Goal: Task Accomplishment & Management: Complete application form

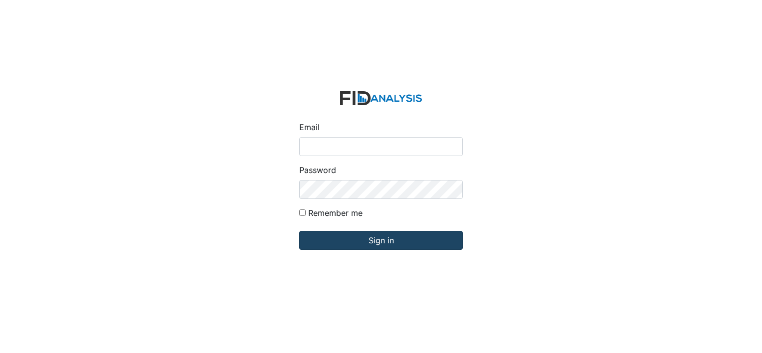
type input "[PERSON_NAME][EMAIL_ADDRESS][DOMAIN_NAME]"
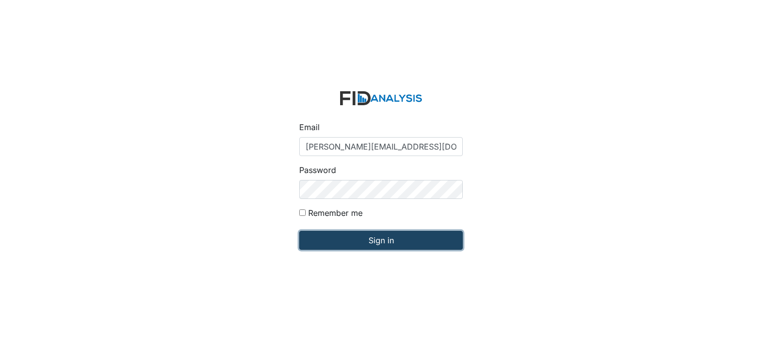
click at [409, 247] on input "Sign in" at bounding box center [381, 240] width 164 height 19
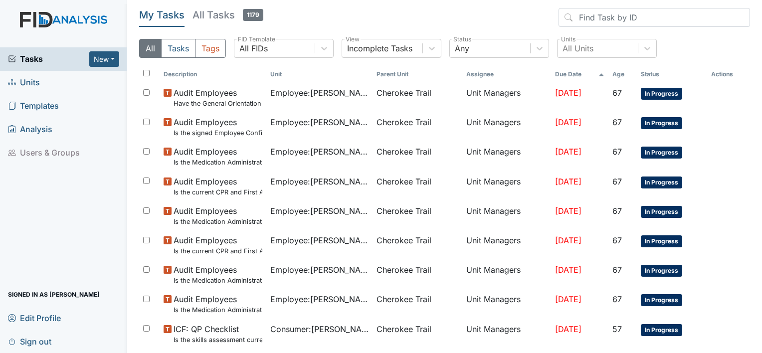
click at [23, 85] on span "Units" at bounding box center [24, 82] width 32 height 15
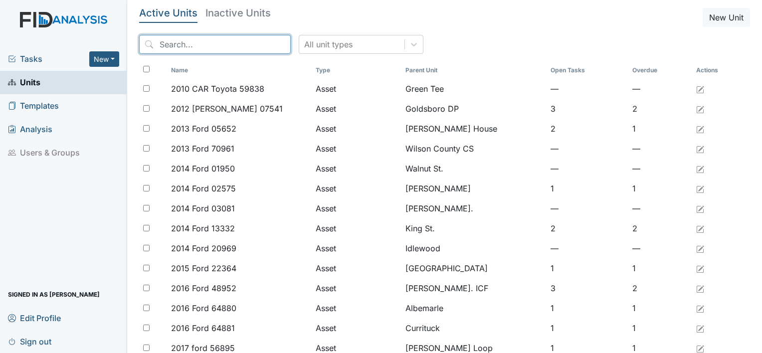
click at [209, 46] on input "search" at bounding box center [215, 44] width 152 height 19
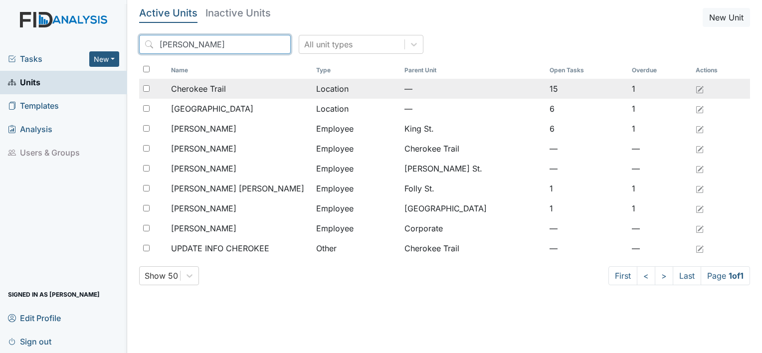
type input "cher"
click at [207, 91] on span "Cherokee Trail" at bounding box center [198, 89] width 55 height 12
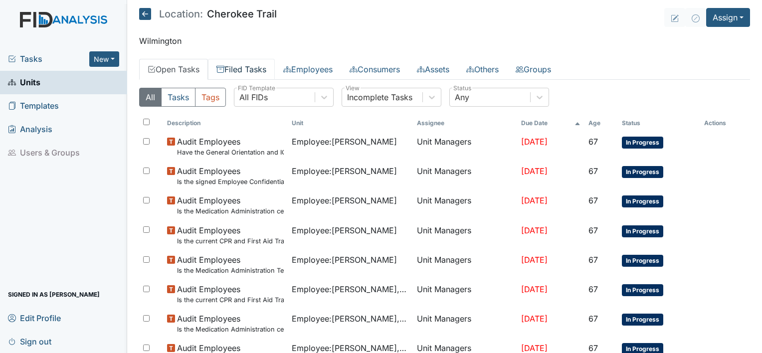
click at [243, 72] on link "Filed Tasks" at bounding box center [241, 69] width 67 height 21
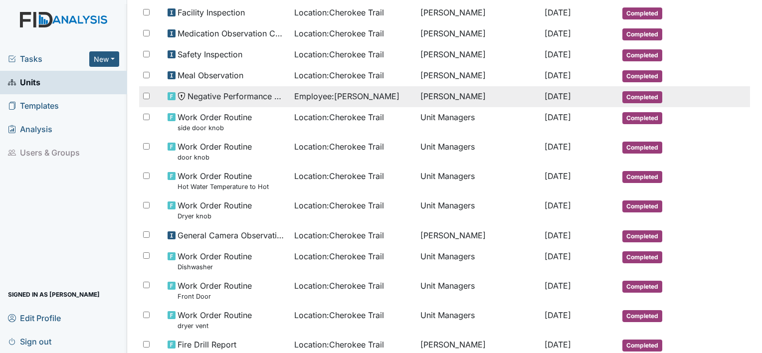
scroll to position [544, 0]
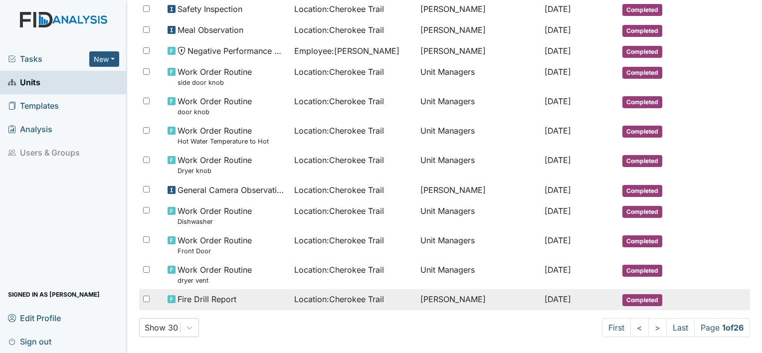
click at [371, 293] on span "Location : Cherokee Trail" at bounding box center [339, 299] width 90 height 12
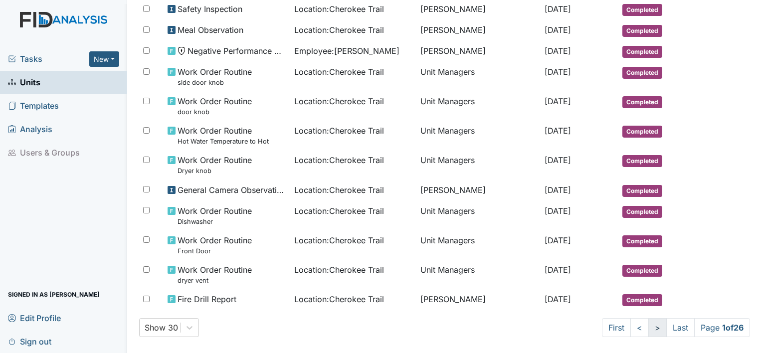
click at [648, 320] on link ">" at bounding box center [657, 327] width 18 height 19
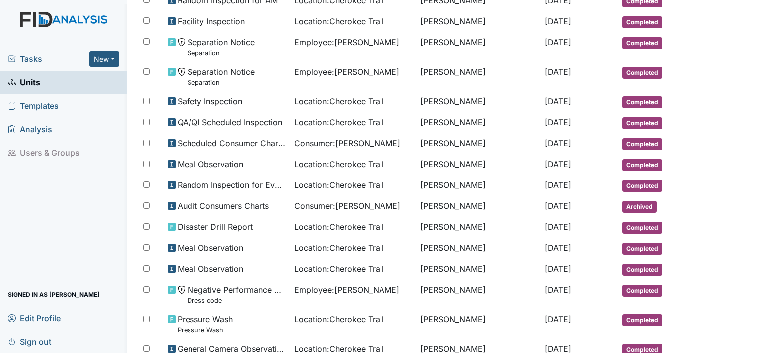
scroll to position [227, 0]
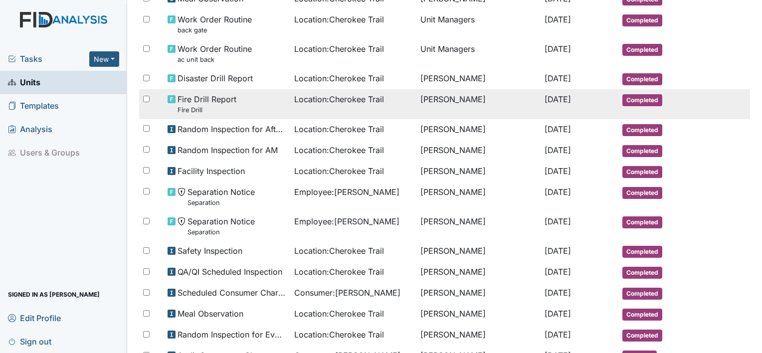
click at [357, 102] on span "Location : Cherokee Trail" at bounding box center [339, 99] width 90 height 12
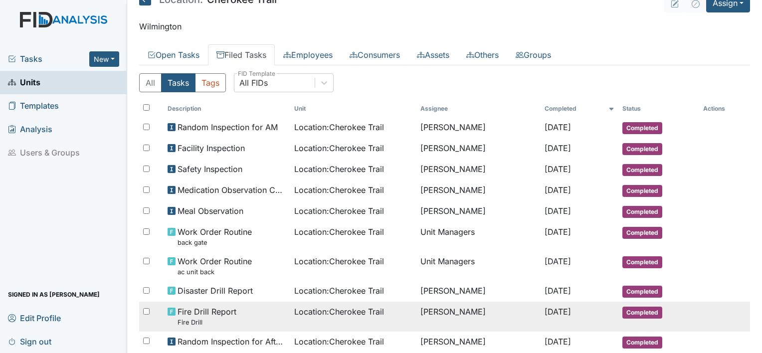
scroll to position [0, 0]
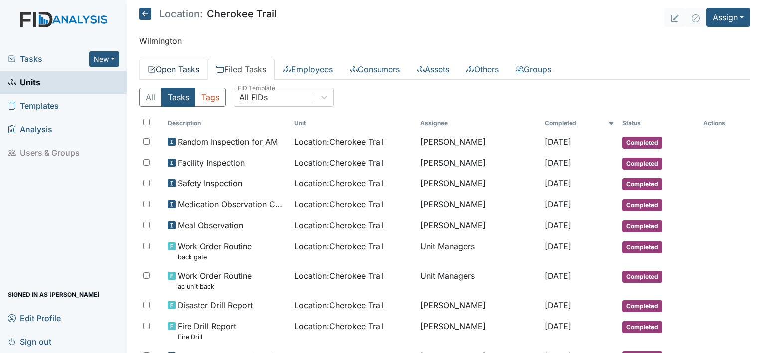
click at [185, 69] on link "Open Tasks" at bounding box center [173, 69] width 69 height 21
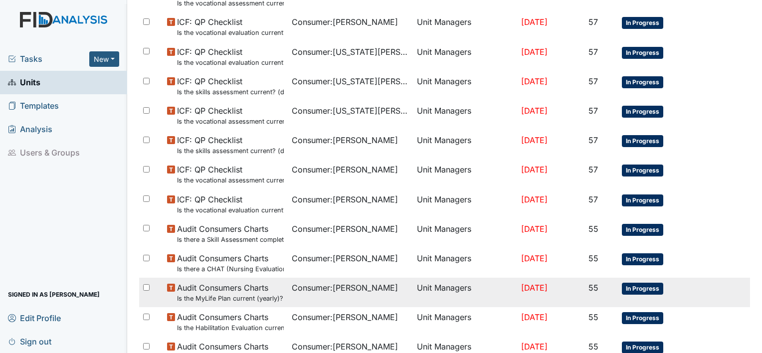
scroll to position [715, 0]
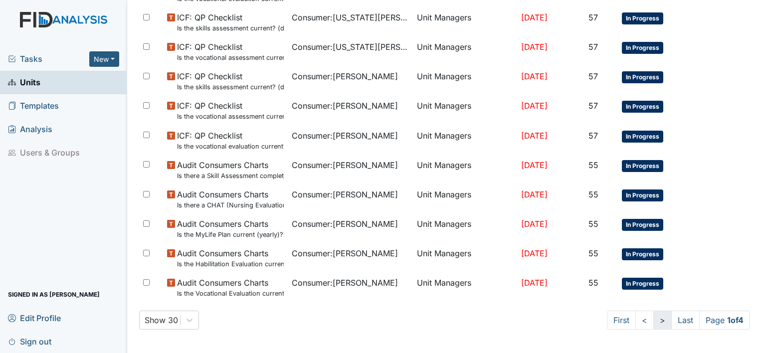
click at [653, 317] on link ">" at bounding box center [662, 320] width 18 height 19
click at [652, 317] on link ">" at bounding box center [661, 320] width 18 height 19
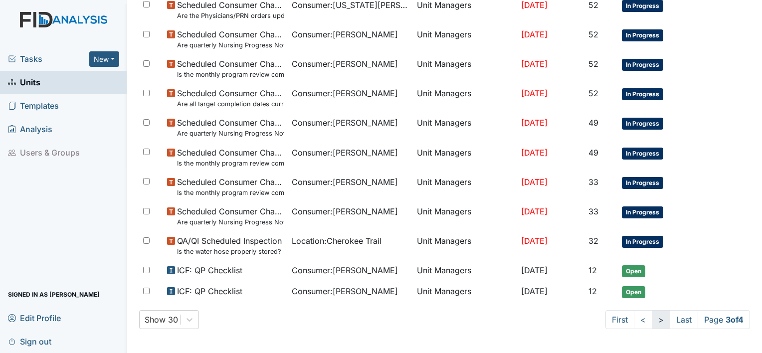
scroll to position [697, 0]
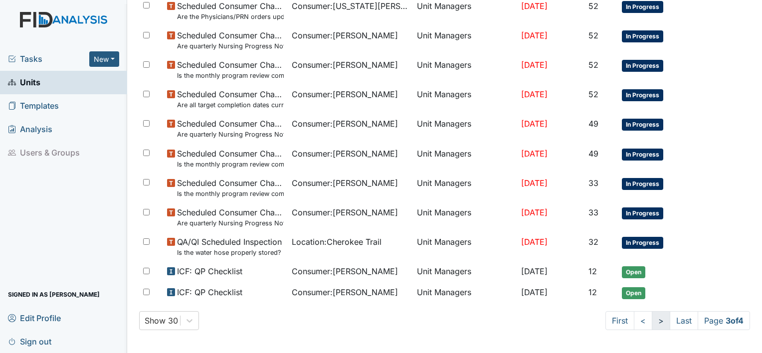
click at [652, 317] on link ">" at bounding box center [661, 320] width 18 height 19
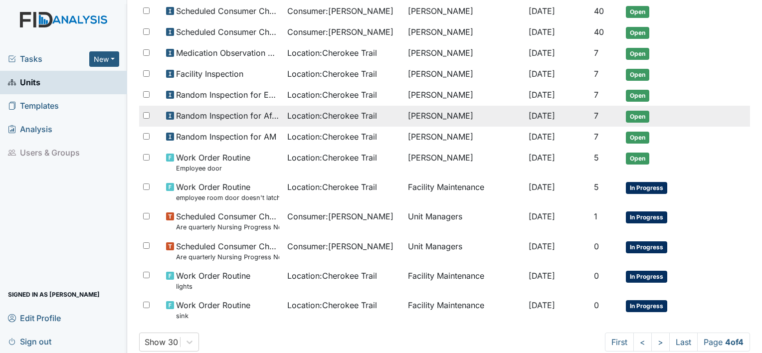
scroll to position [400, 0]
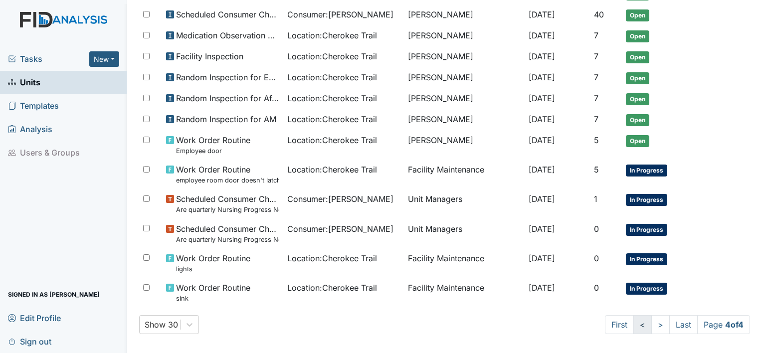
click at [635, 322] on link "<" at bounding box center [642, 324] width 18 height 19
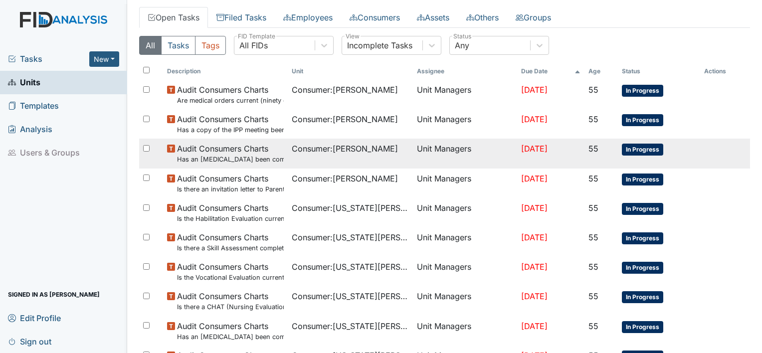
scroll to position [0, 0]
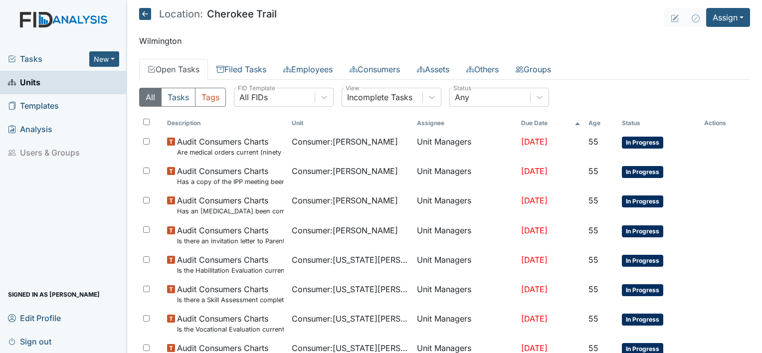
click at [189, 70] on link "Open Tasks" at bounding box center [173, 69] width 69 height 21
click at [193, 67] on link "Open Tasks" at bounding box center [173, 69] width 69 height 21
click at [180, 66] on link "Open Tasks" at bounding box center [173, 69] width 69 height 21
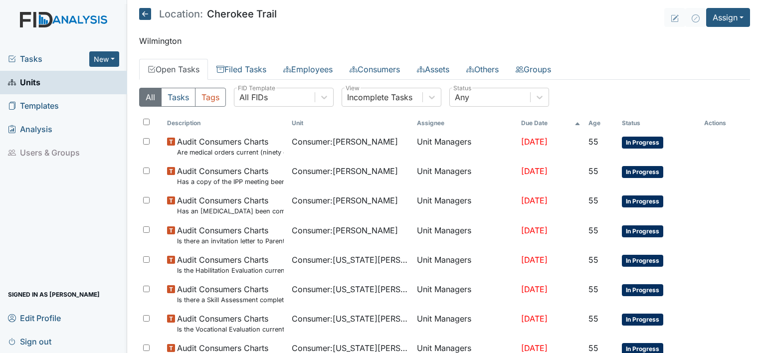
click at [162, 66] on link "Open Tasks" at bounding box center [173, 69] width 69 height 21
click at [149, 70] on icon at bounding box center [152, 69] width 8 height 8
click at [188, 72] on link "Open Tasks" at bounding box center [173, 69] width 69 height 21
click at [193, 71] on link "Open Tasks" at bounding box center [173, 69] width 69 height 21
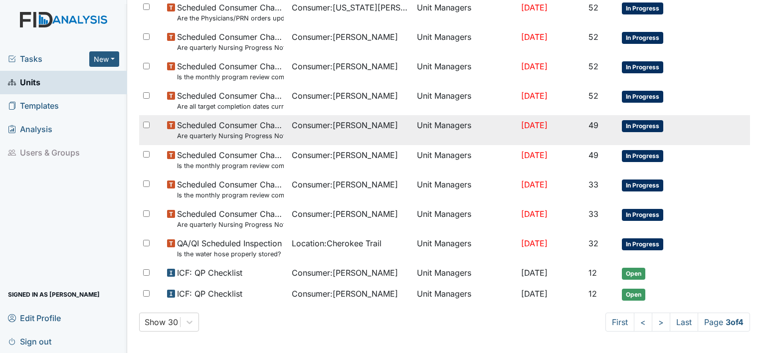
scroll to position [697, 0]
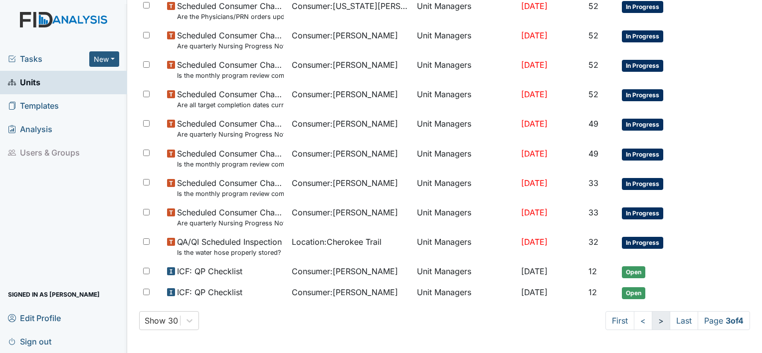
click at [652, 323] on link ">" at bounding box center [661, 320] width 18 height 19
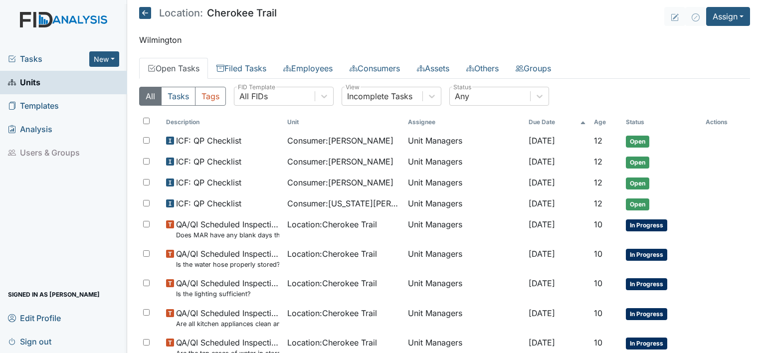
scroll to position [0, 0]
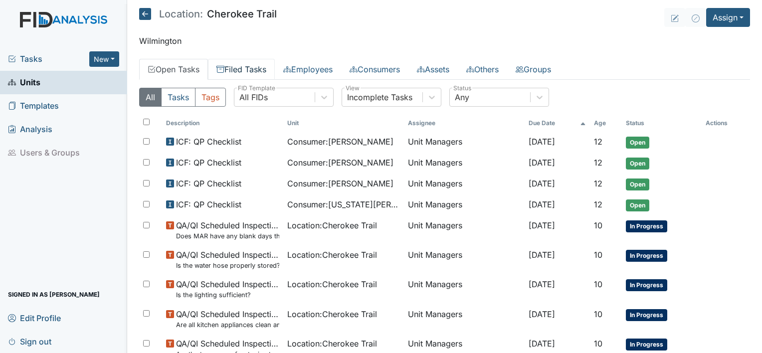
click at [249, 67] on link "Filed Tasks" at bounding box center [241, 69] width 67 height 21
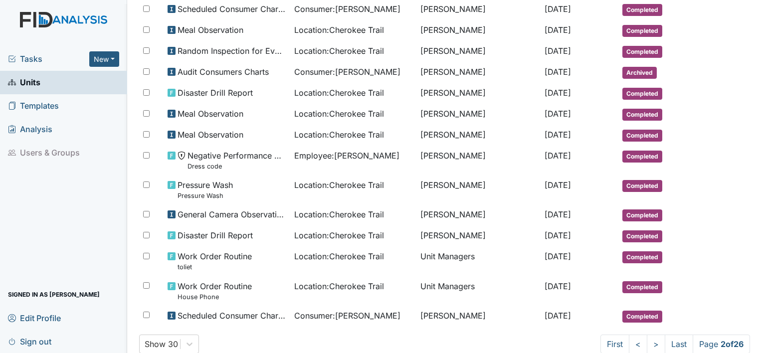
scroll to position [526, 0]
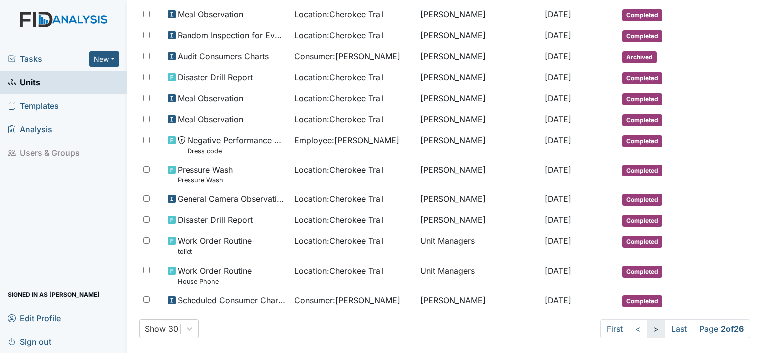
click at [647, 322] on link ">" at bounding box center [656, 328] width 18 height 19
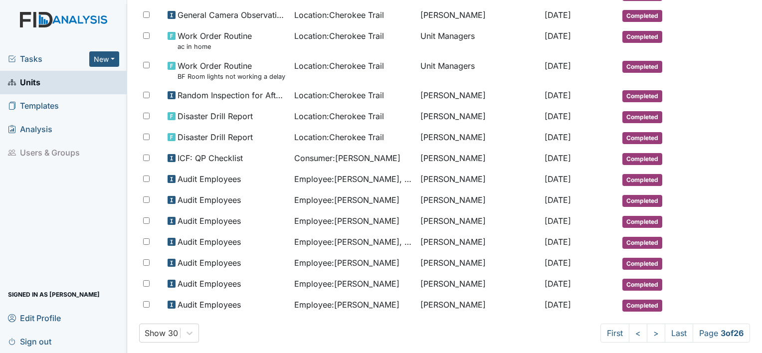
scroll to position [481, 0]
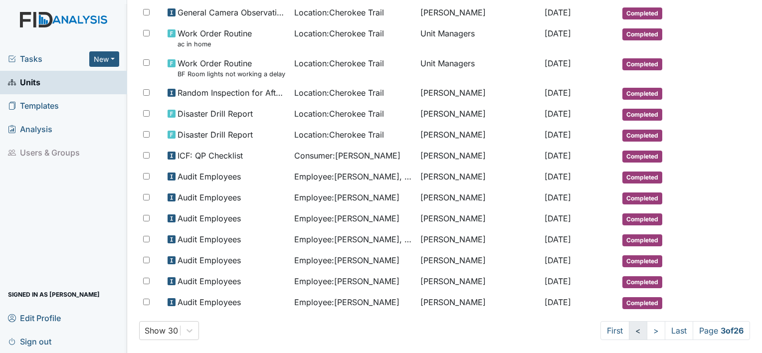
click at [629, 321] on link "<" at bounding box center [638, 330] width 18 height 19
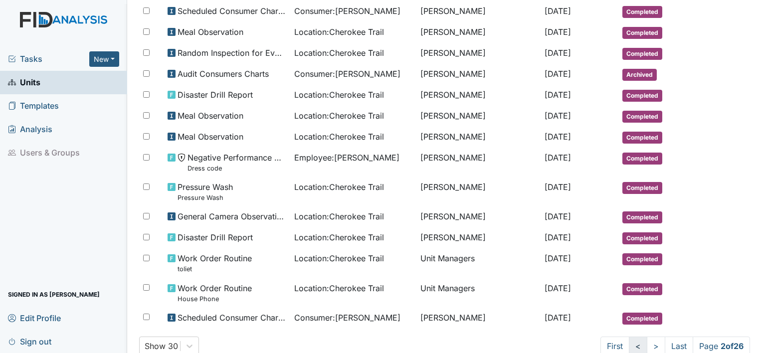
click at [629, 338] on link "<" at bounding box center [638, 346] width 18 height 19
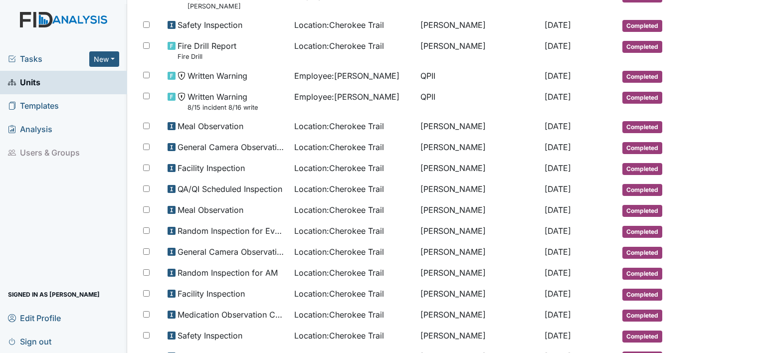
scroll to position [195, 0]
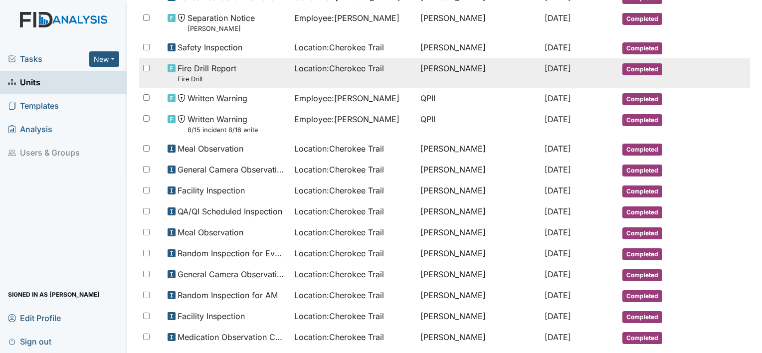
click at [384, 72] on div "Location : Cherokee Trail" at bounding box center [353, 68] width 119 height 12
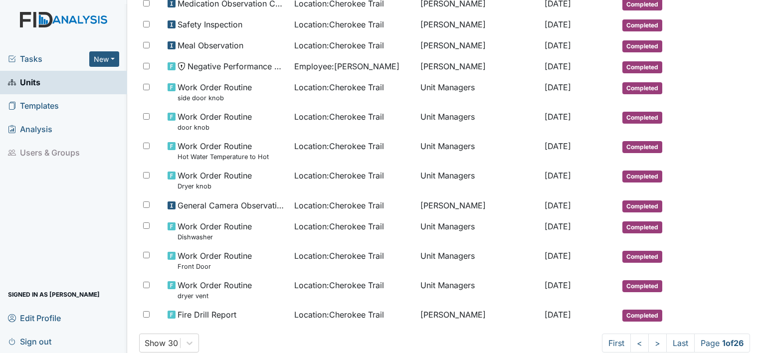
scroll to position [544, 0]
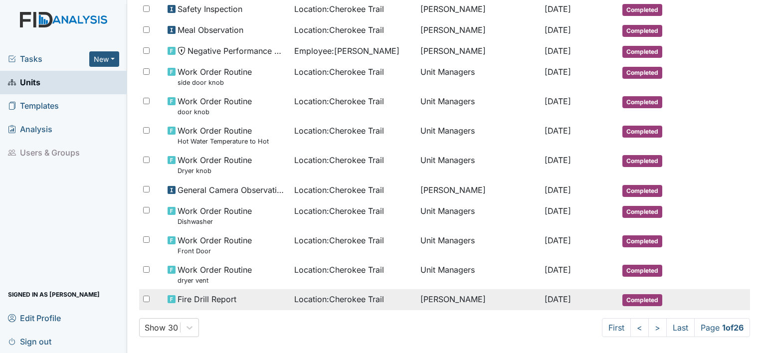
click at [425, 293] on td "[PERSON_NAME]" at bounding box center [478, 299] width 124 height 21
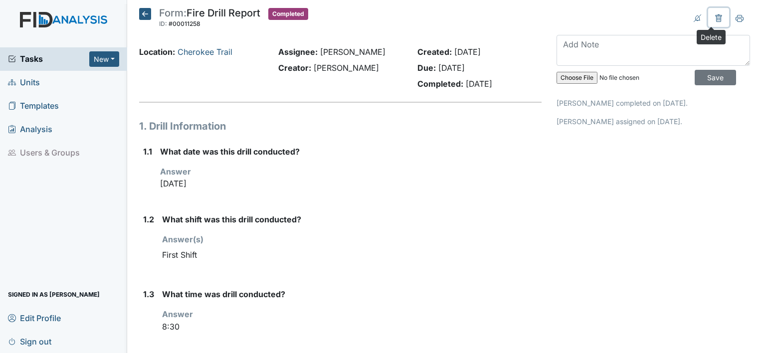
click at [717, 18] on icon at bounding box center [718, 18] width 3 height 3
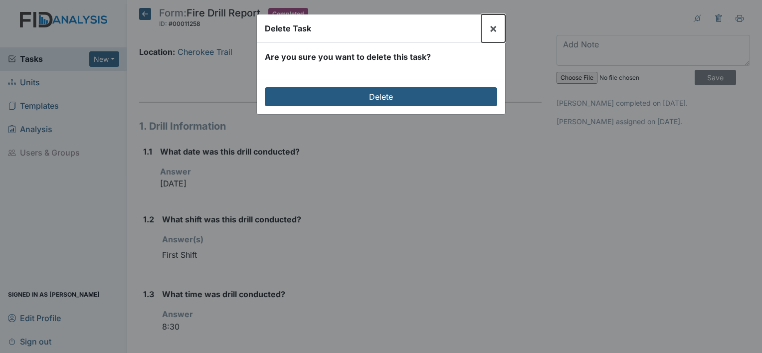
click at [494, 29] on span "×" at bounding box center [493, 28] width 8 height 14
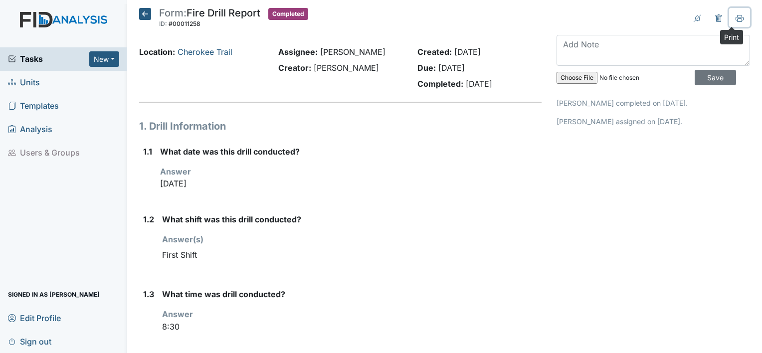
click at [736, 16] on icon at bounding box center [740, 17] width 8 height 5
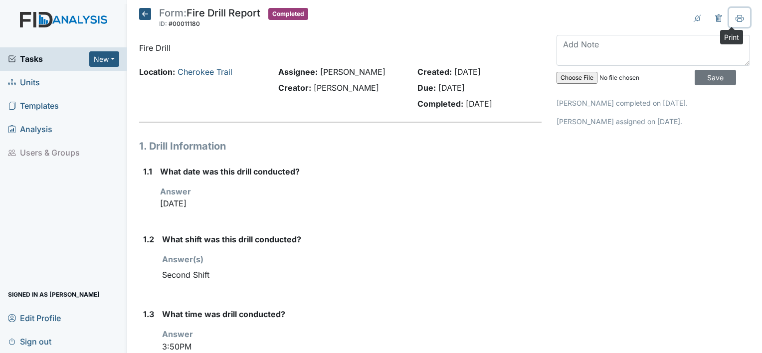
click at [736, 16] on icon at bounding box center [740, 18] width 8 height 8
click at [736, 16] on icon at bounding box center [740, 17] width 8 height 5
click at [736, 20] on icon at bounding box center [740, 18] width 8 height 8
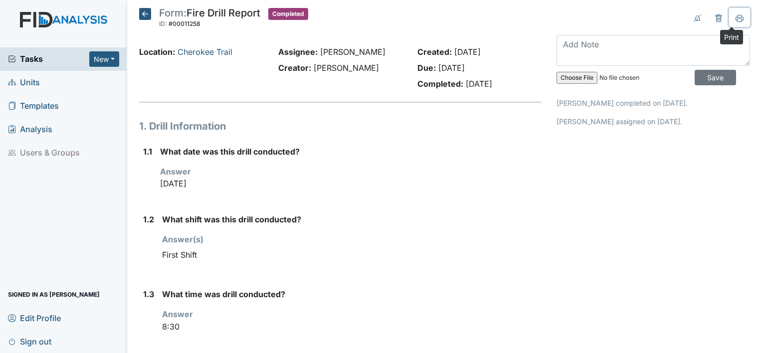
click at [736, 16] on icon at bounding box center [740, 17] width 8 height 5
click at [736, 19] on button at bounding box center [739, 17] width 21 height 19
click at [26, 84] on span "Units" at bounding box center [24, 82] width 32 height 15
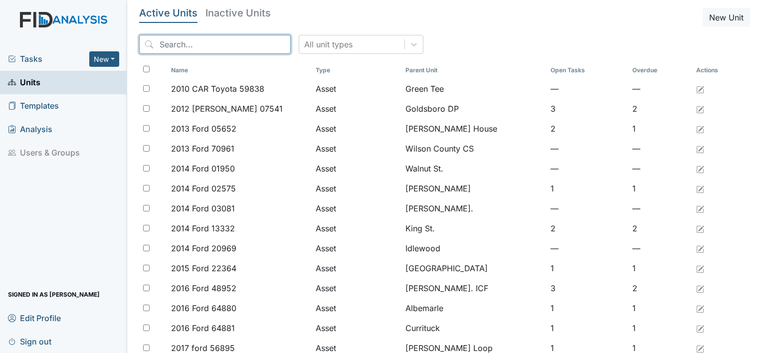
click at [171, 46] on input "search" at bounding box center [215, 44] width 152 height 19
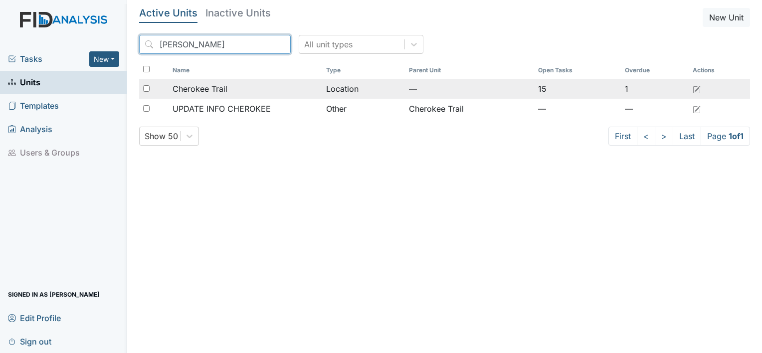
type input "cherok"
click at [193, 87] on span "Cherokee Trail" at bounding box center [200, 89] width 55 height 12
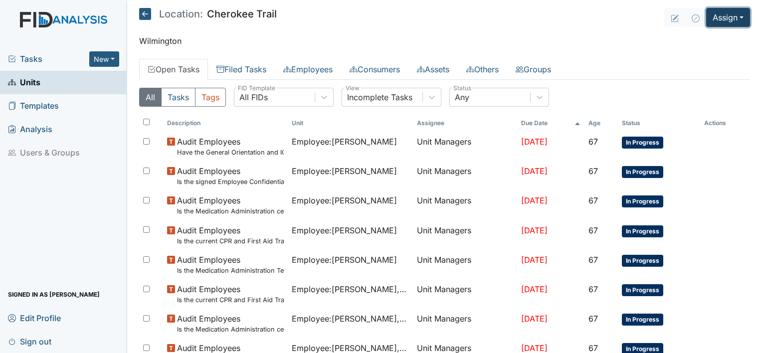
click at [737, 16] on button "Assign" at bounding box center [728, 17] width 44 height 19
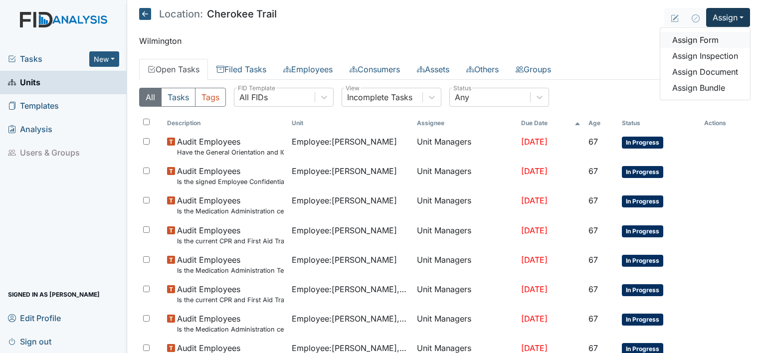
click at [709, 38] on link "Assign Form" at bounding box center [705, 40] width 90 height 16
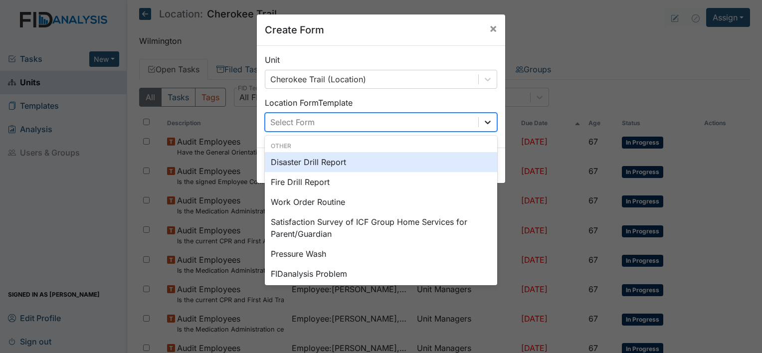
click at [485, 126] on icon at bounding box center [488, 122] width 10 height 10
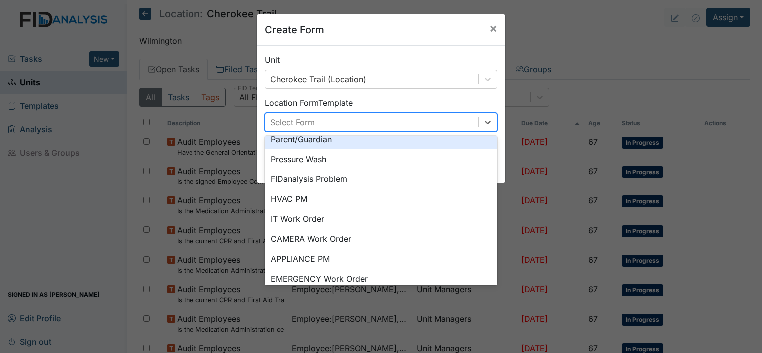
scroll to position [124, 0]
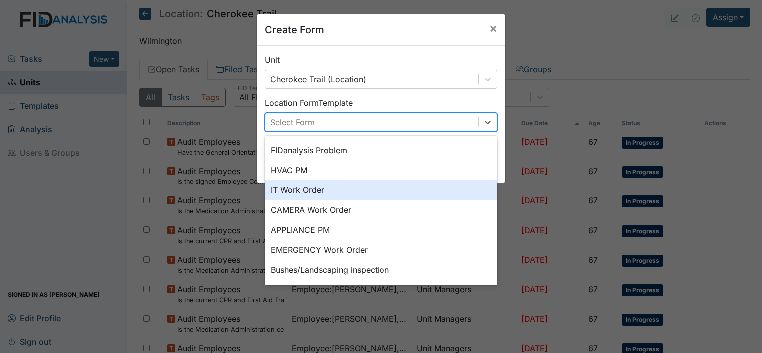
click at [286, 190] on div "IT Work Order" at bounding box center [381, 190] width 232 height 20
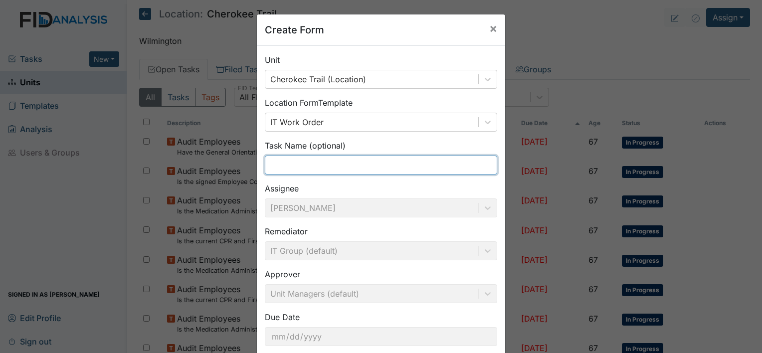
click at [297, 166] on input "text" at bounding box center [381, 165] width 232 height 19
click at [329, 160] on input "p" at bounding box center [381, 165] width 232 height 19
click at [332, 163] on input "p" at bounding box center [381, 165] width 232 height 19
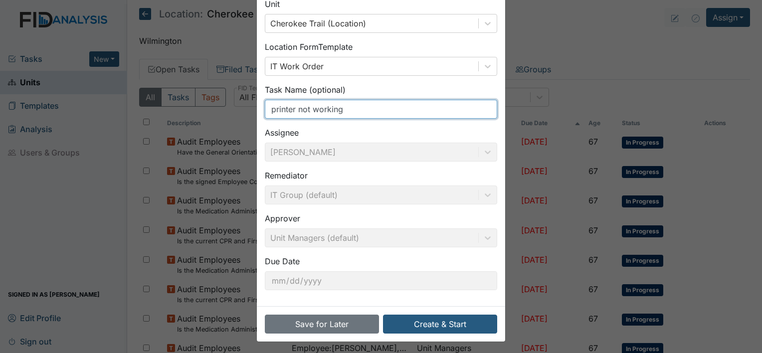
scroll to position [58, 0]
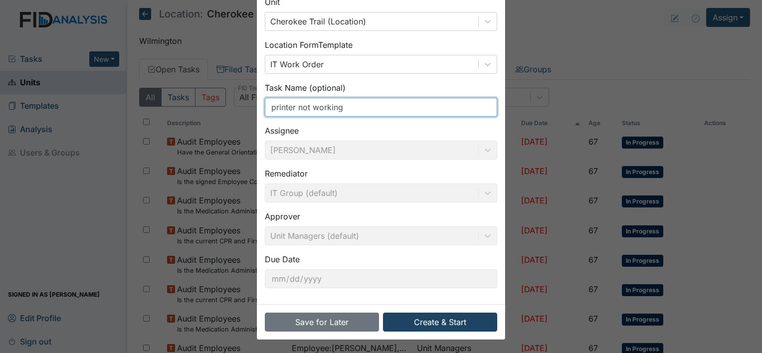
type input "printer not working"
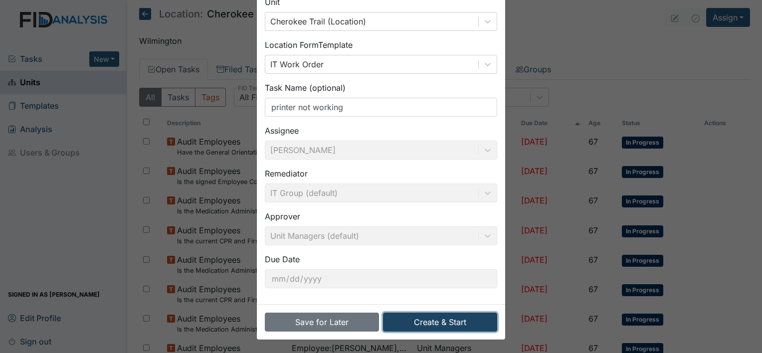
click at [428, 323] on button "Create & Start" at bounding box center [440, 322] width 114 height 19
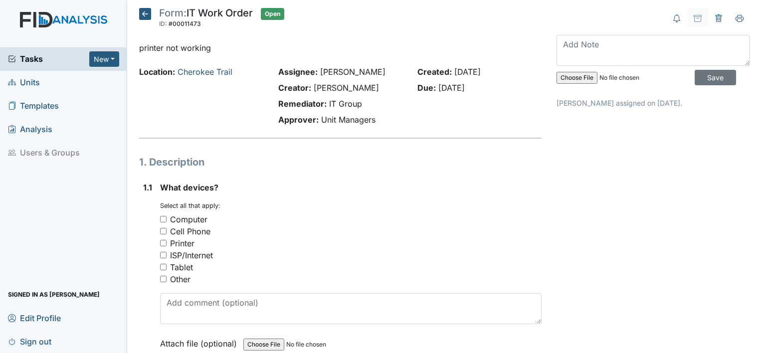
click at [165, 243] on input "Printer" at bounding box center [163, 243] width 6 height 6
checkbox input "true"
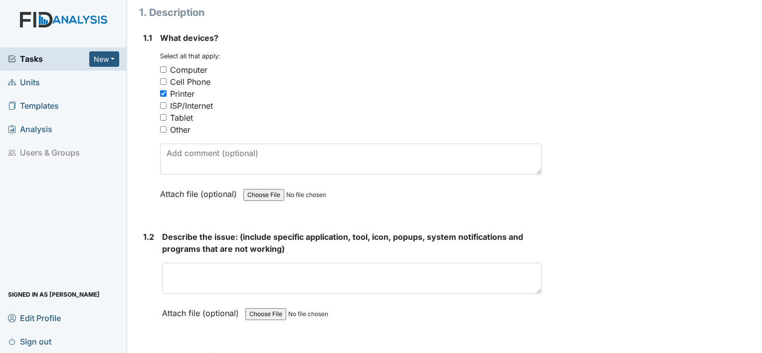
scroll to position [199, 0]
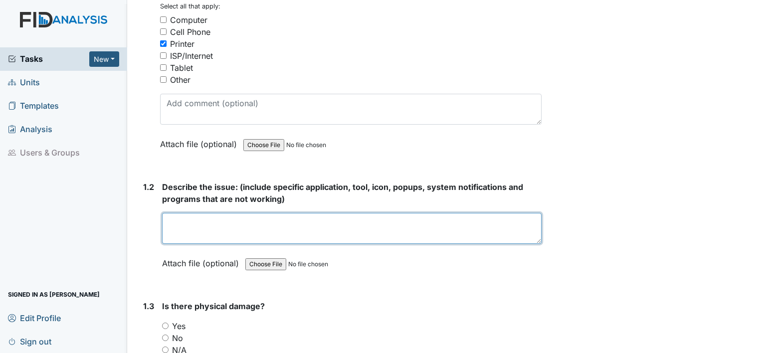
click at [231, 214] on textarea at bounding box center [351, 228] width 379 height 31
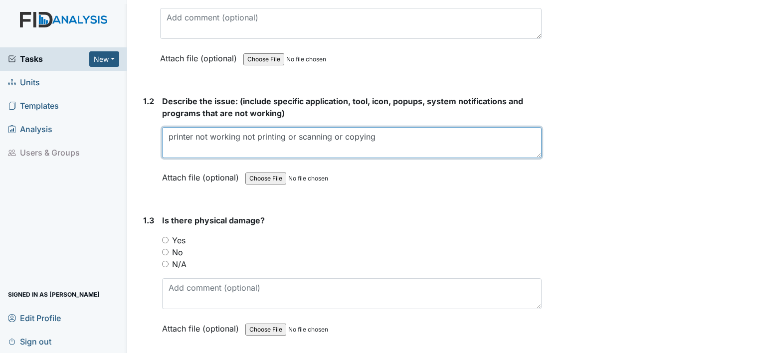
scroll to position [299, 0]
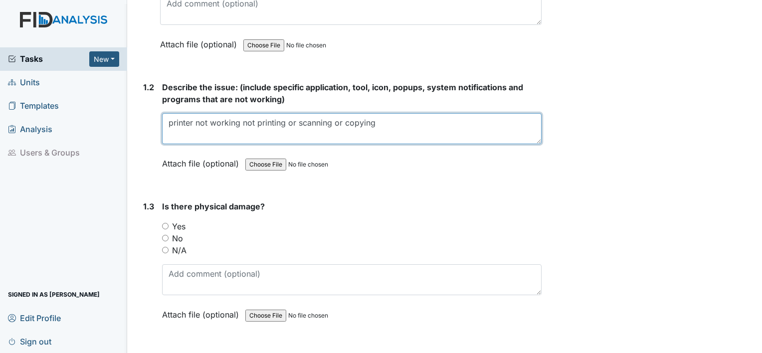
type textarea "printer not working not printing or scanning or copying"
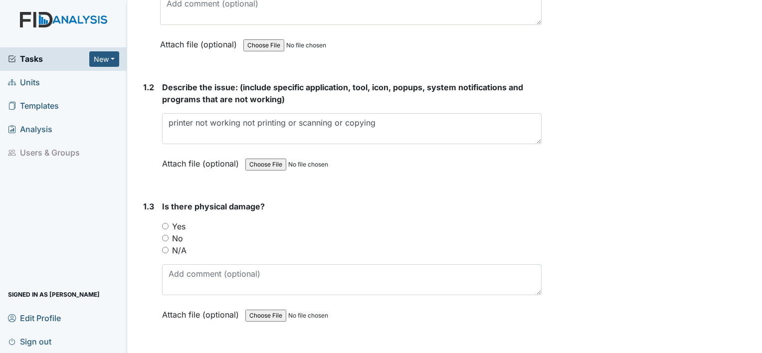
click at [163, 236] on input "No" at bounding box center [165, 238] width 6 height 6
radio input "true"
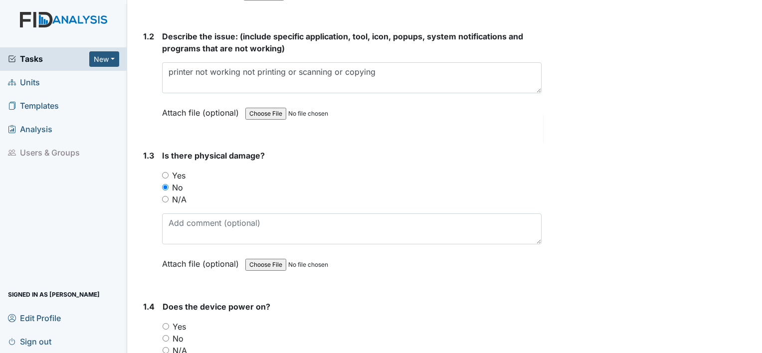
scroll to position [399, 0]
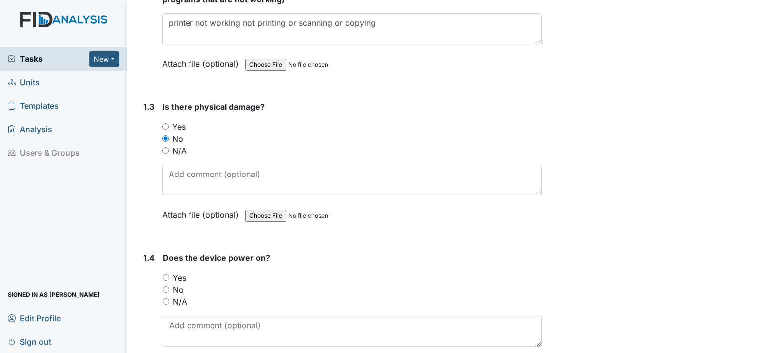
click at [166, 274] on input "Yes" at bounding box center [166, 277] width 6 height 6
radio input "true"
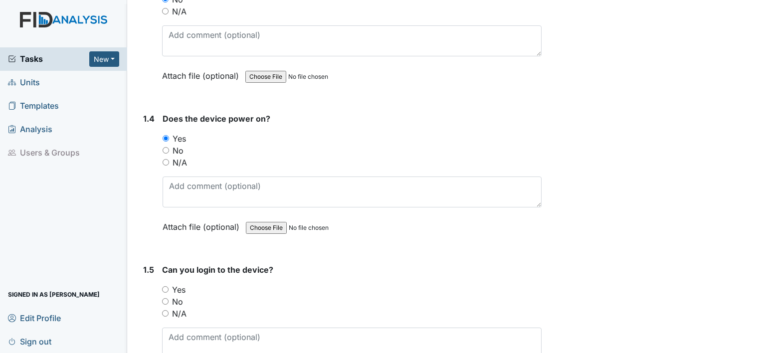
scroll to position [549, 0]
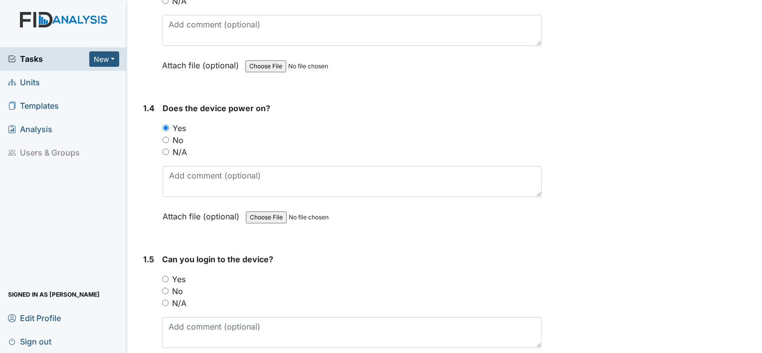
click at [167, 300] on input "N/A" at bounding box center [165, 303] width 6 height 6
radio input "true"
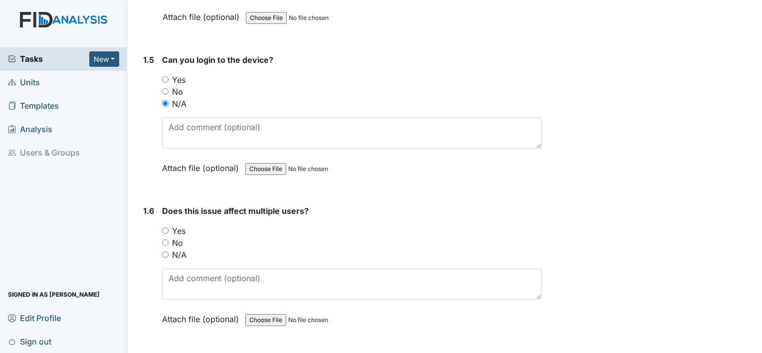
click at [166, 230] on input "Yes" at bounding box center [165, 230] width 6 height 6
radio input "true"
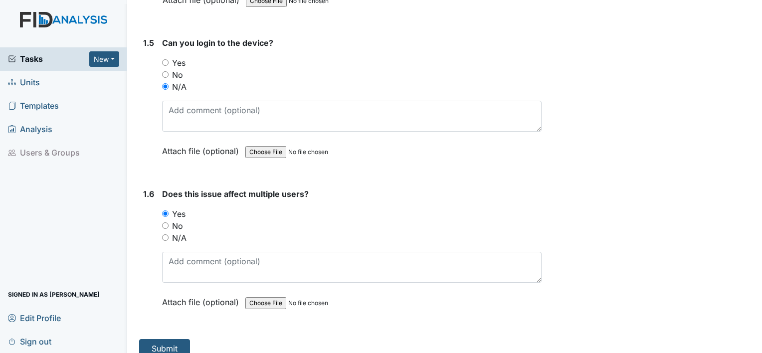
scroll to position [774, 0]
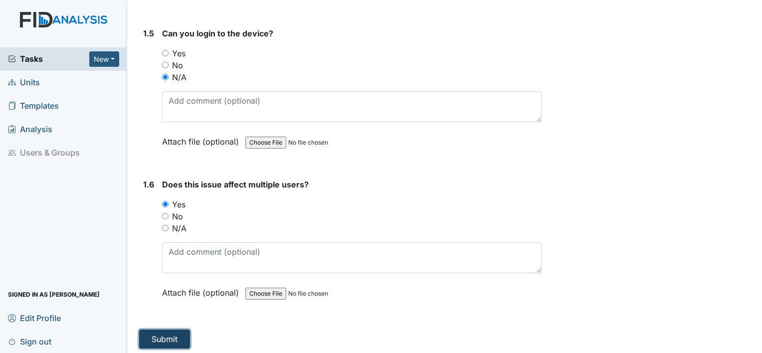
click at [162, 333] on button "Submit" at bounding box center [164, 339] width 51 height 19
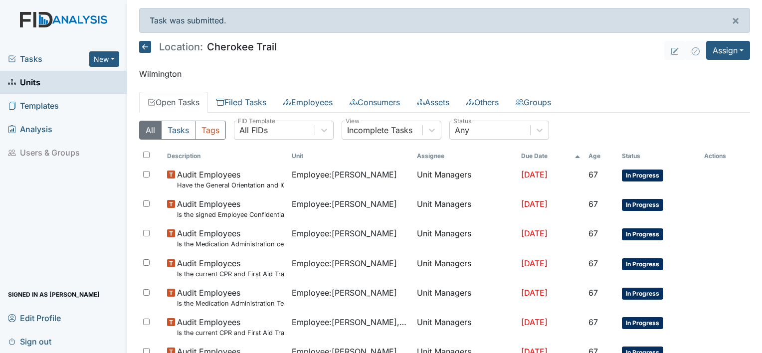
click at [191, 96] on link "Open Tasks" at bounding box center [173, 102] width 69 height 21
click at [188, 104] on link "Open Tasks" at bounding box center [173, 102] width 69 height 21
click at [255, 98] on link "Filed Tasks" at bounding box center [241, 102] width 67 height 21
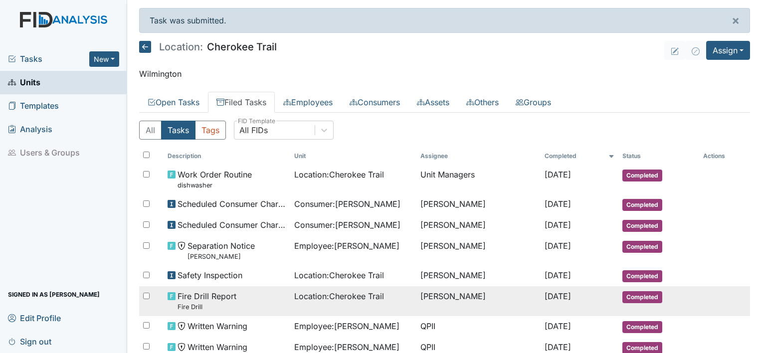
click at [316, 295] on span "Location : Cherokee Trail" at bounding box center [339, 296] width 90 height 12
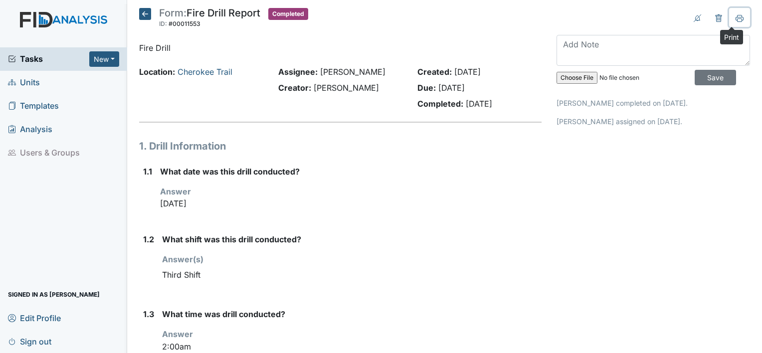
click at [737, 20] on icon at bounding box center [739, 19] width 5 height 3
